Goal: Check status: Check status

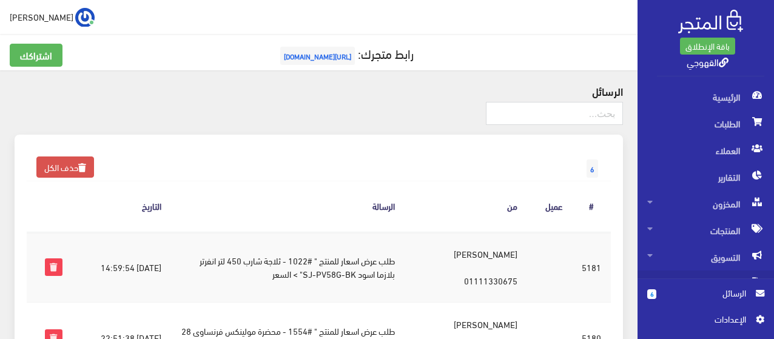
scroll to position [377, 0]
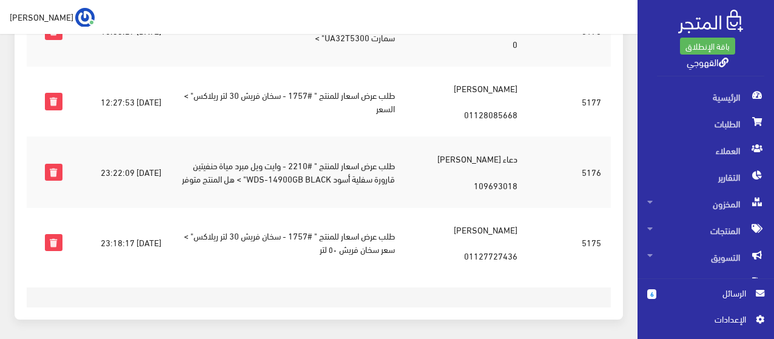
click at [625, 49] on div "6 حذف الكل الرسالة # عميل من الرسالة التاريخ #5181 2025-09-21 14:59:54 2025-09-…" at bounding box center [318, 45] width 623 height 577
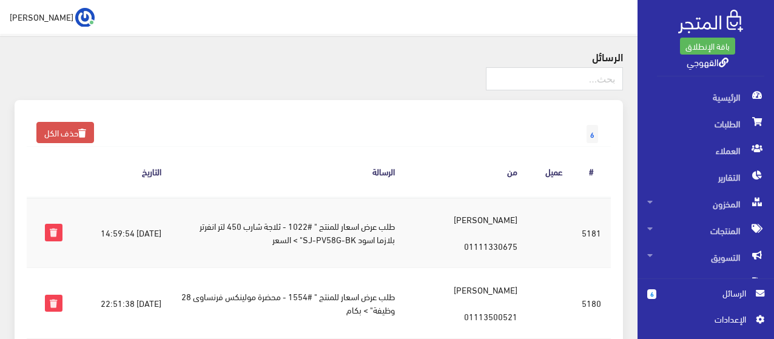
scroll to position [0, 0]
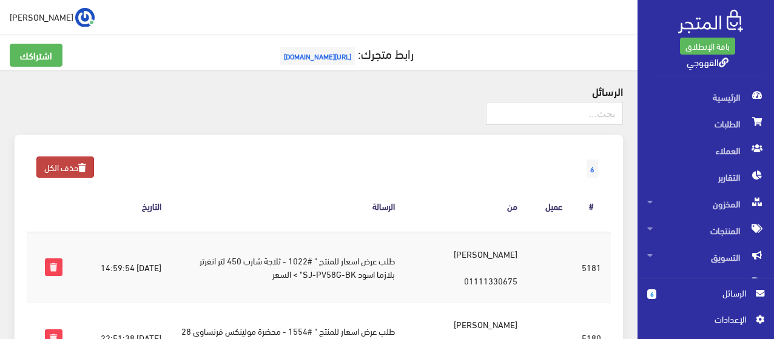
click at [84, 170] on icon at bounding box center [82, 168] width 8 height 8
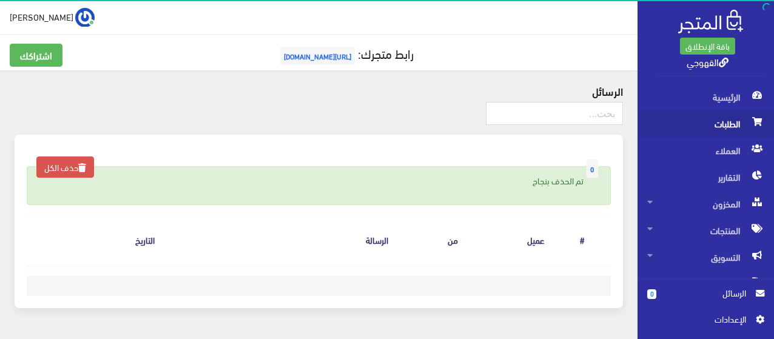
click at [690, 121] on span "الطلبات" at bounding box center [705, 123] width 117 height 27
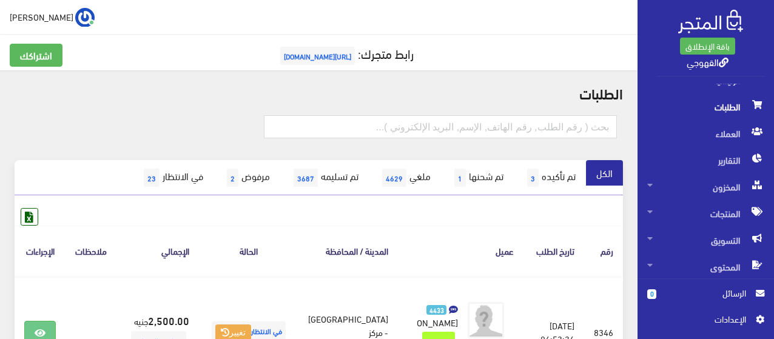
scroll to position [18, 0]
click at [545, 193] on link "تم تأكيده 3" at bounding box center [550, 177] width 72 height 35
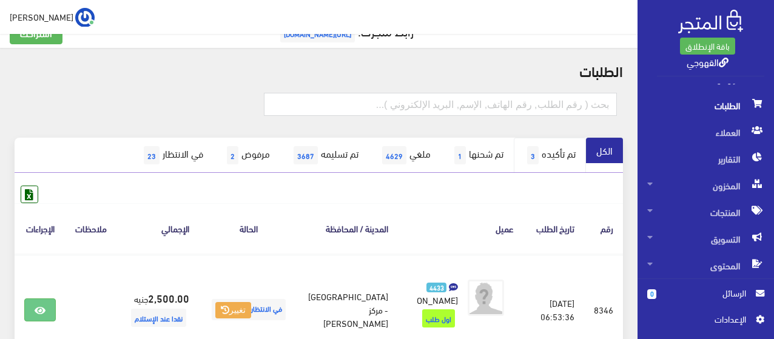
scroll to position [24, 0]
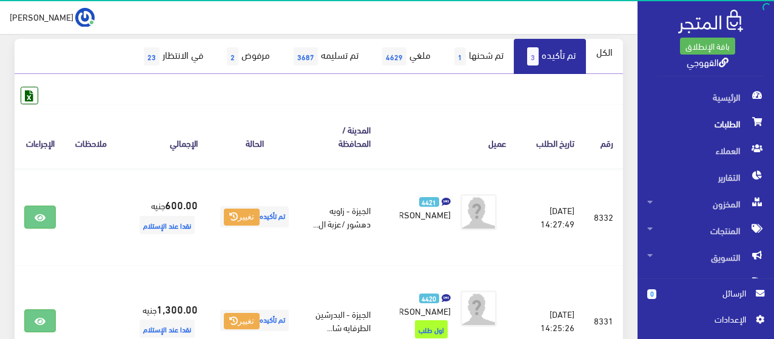
scroll to position [146, 0]
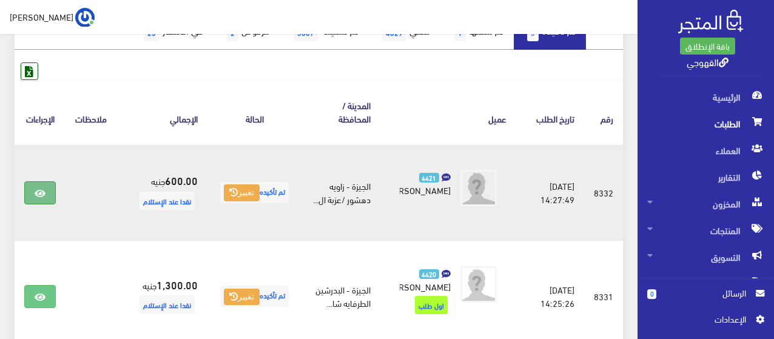
click at [50, 193] on link at bounding box center [40, 192] width 32 height 23
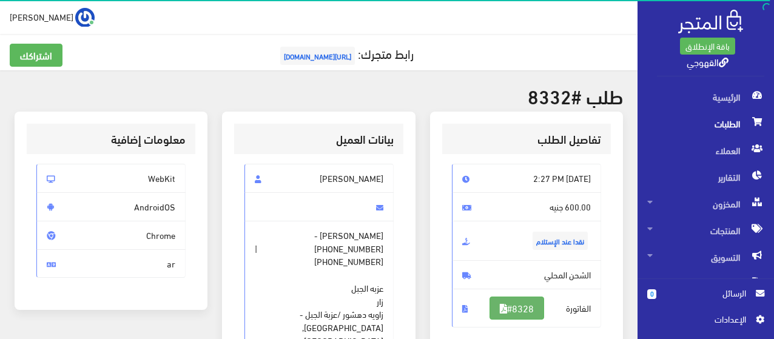
click at [493, 314] on link "#8328" at bounding box center [516, 308] width 55 height 23
